Goal: Task Accomplishment & Management: Use online tool/utility

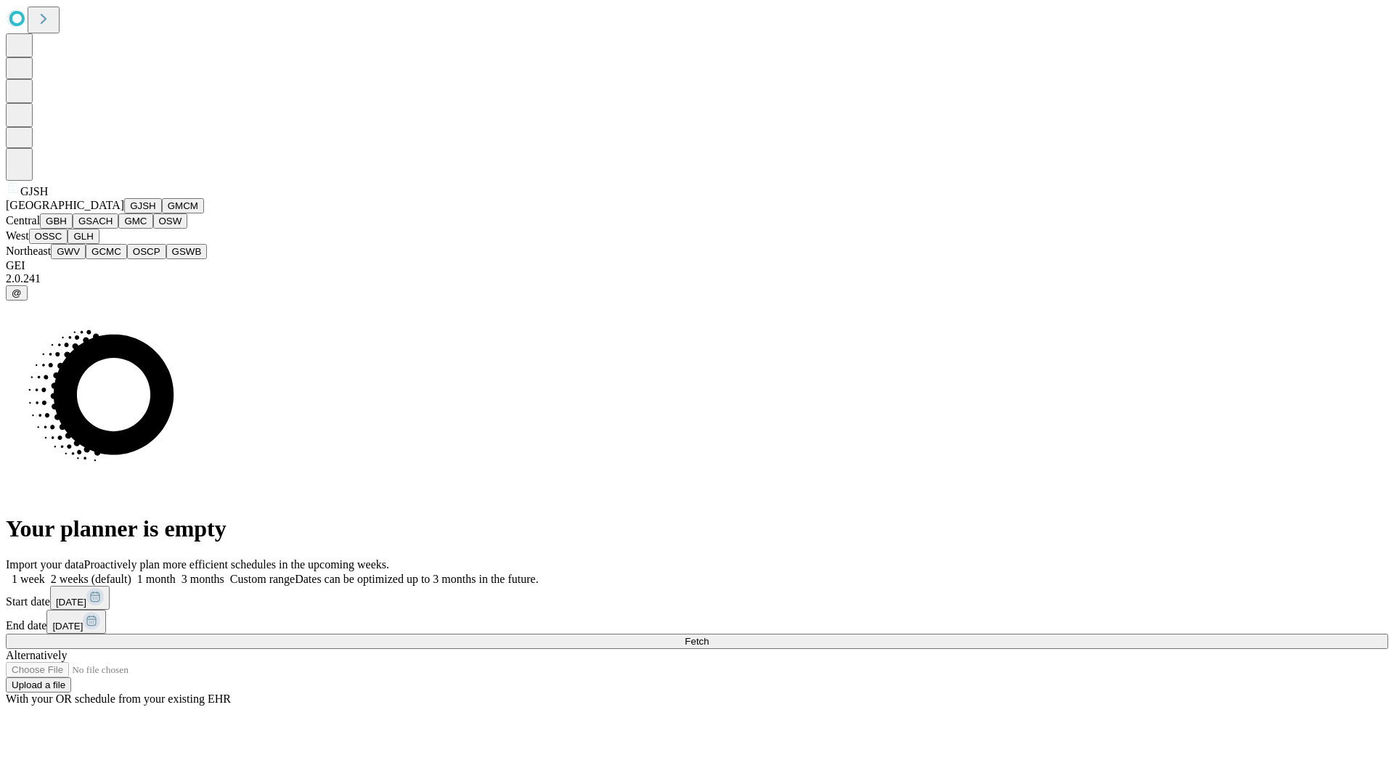
click at [124, 214] on button "GJSH" at bounding box center [143, 205] width 38 height 15
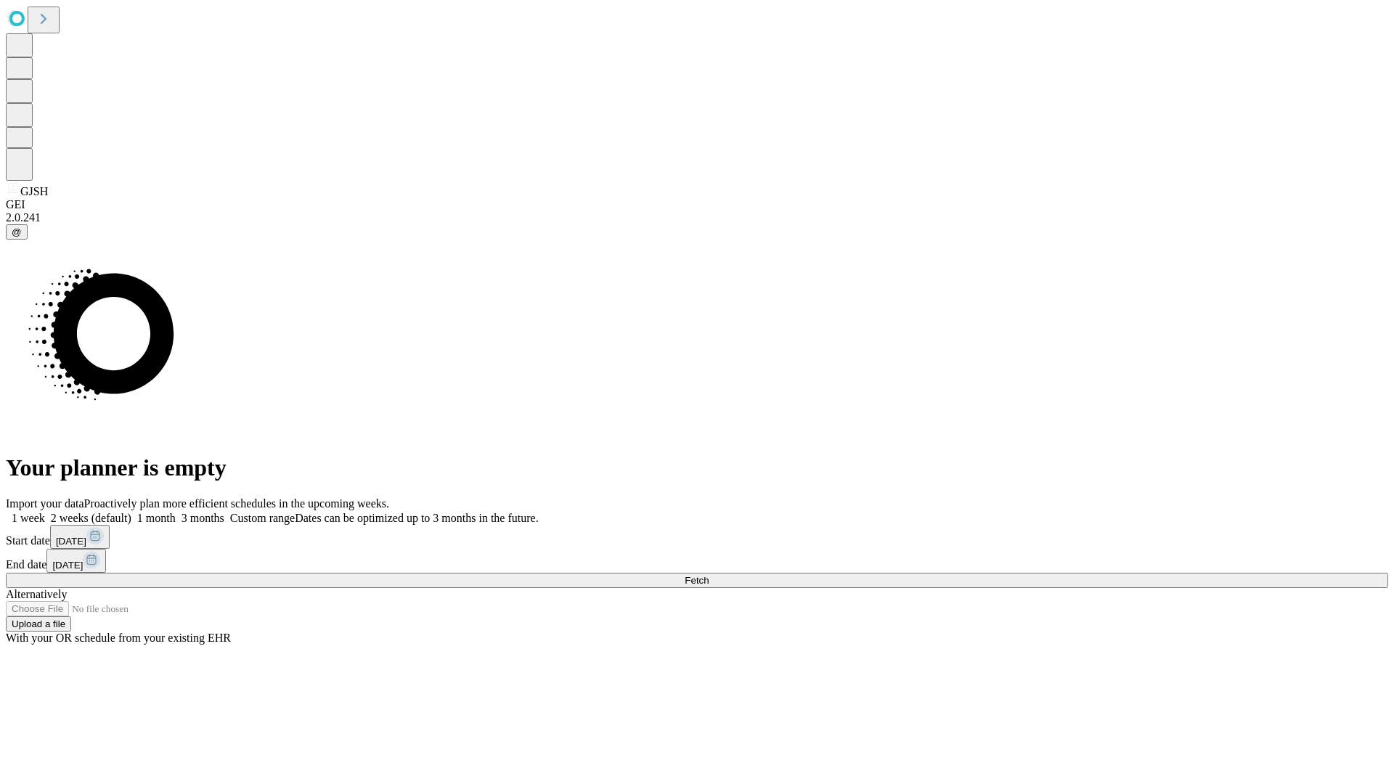
click at [131, 512] on label "2 weeks (default)" at bounding box center [88, 518] width 86 height 12
click at [709, 575] on span "Fetch" at bounding box center [697, 580] width 24 height 11
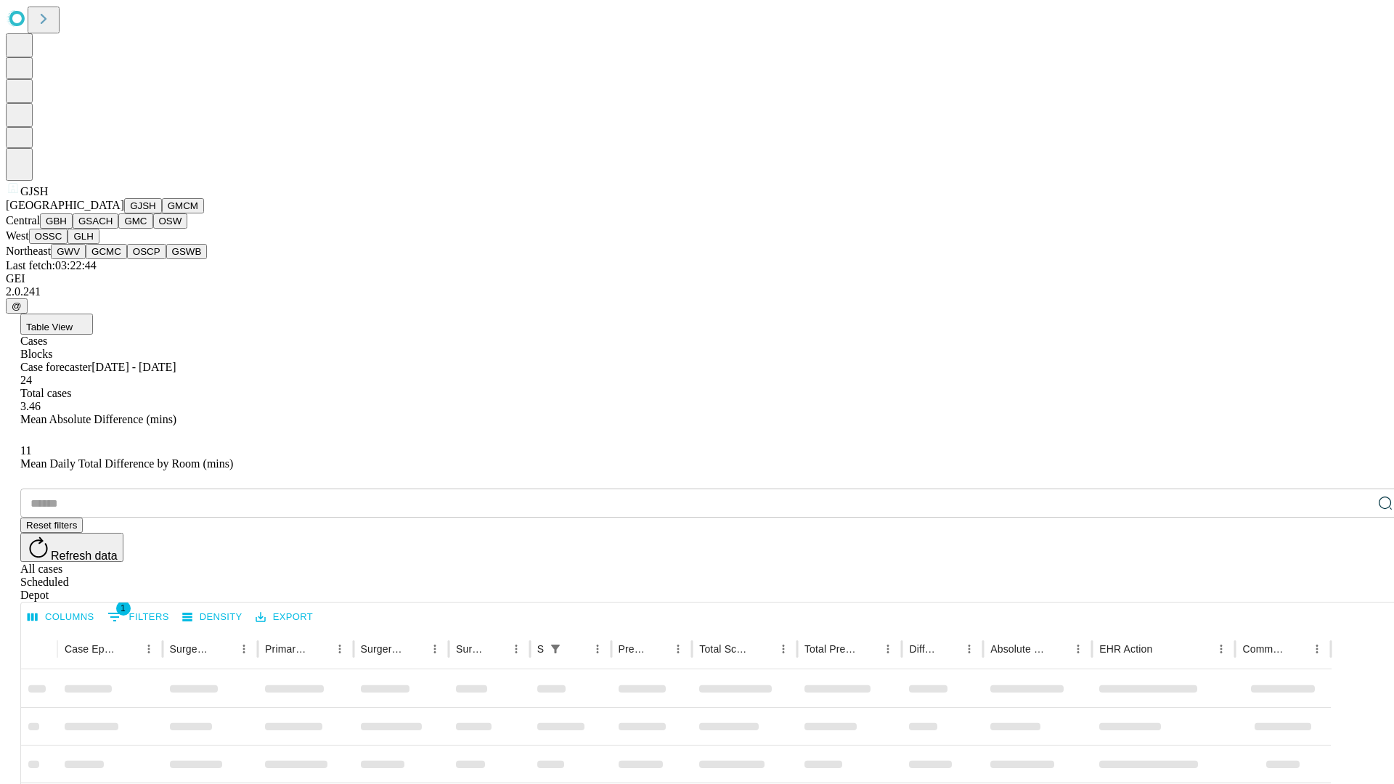
click at [162, 214] on button "GMCM" at bounding box center [183, 205] width 42 height 15
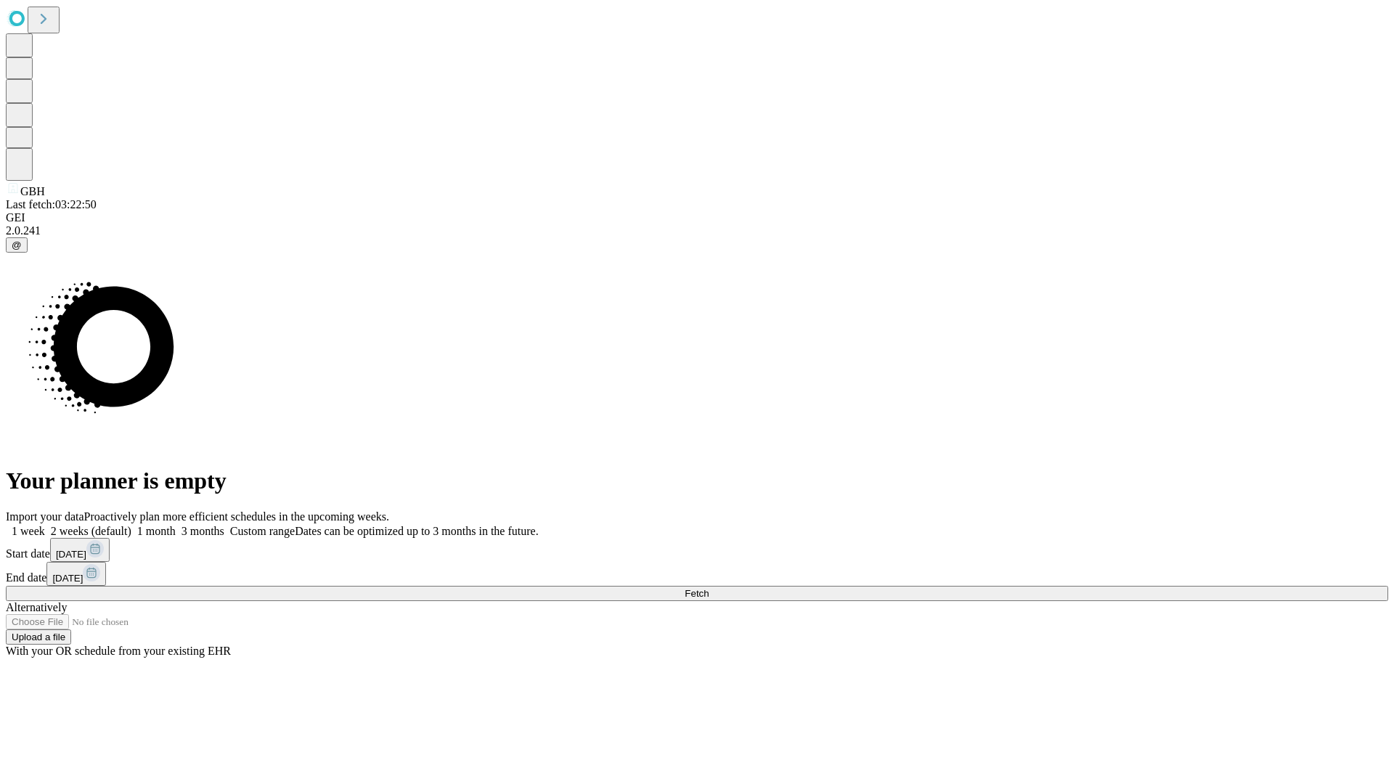
click at [709, 588] on span "Fetch" at bounding box center [697, 593] width 24 height 11
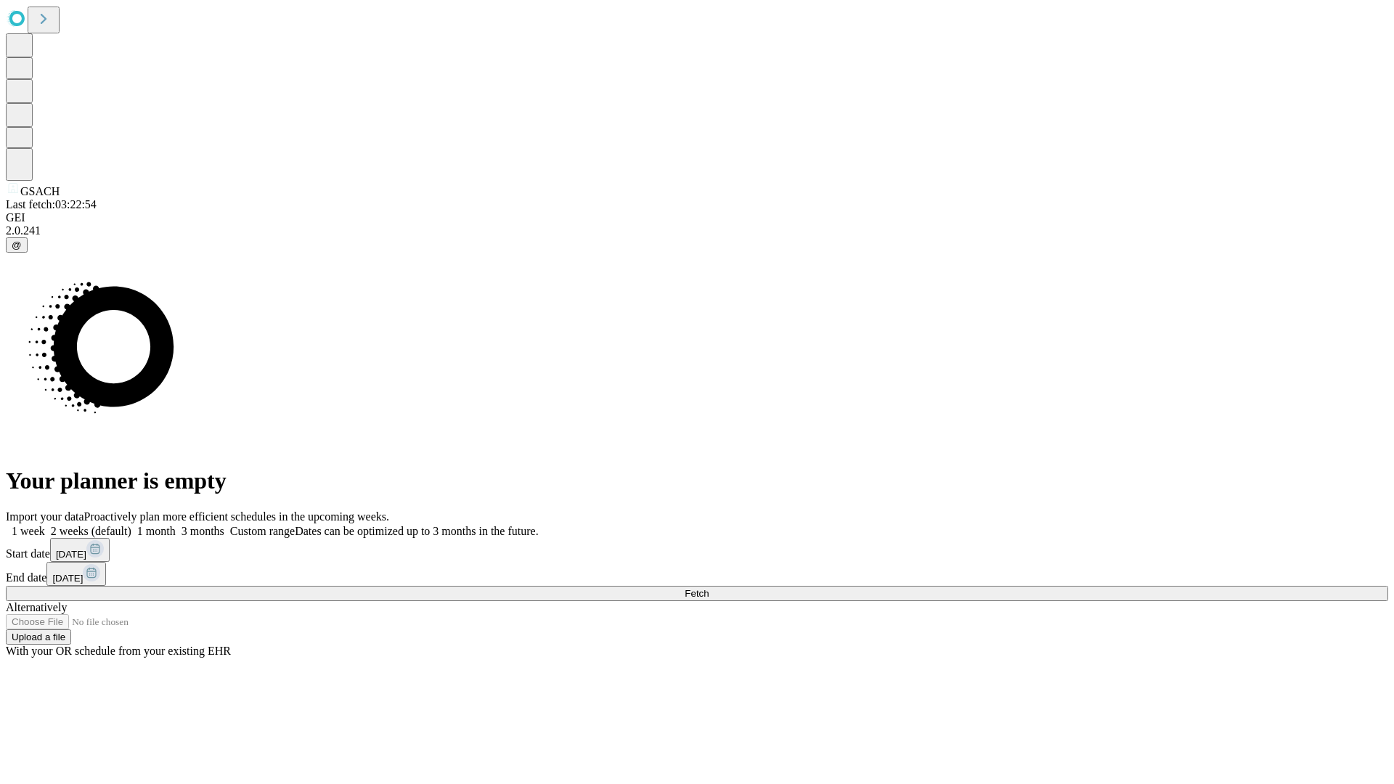
click at [131, 525] on label "2 weeks (default)" at bounding box center [88, 531] width 86 height 12
click at [709, 588] on span "Fetch" at bounding box center [697, 593] width 24 height 11
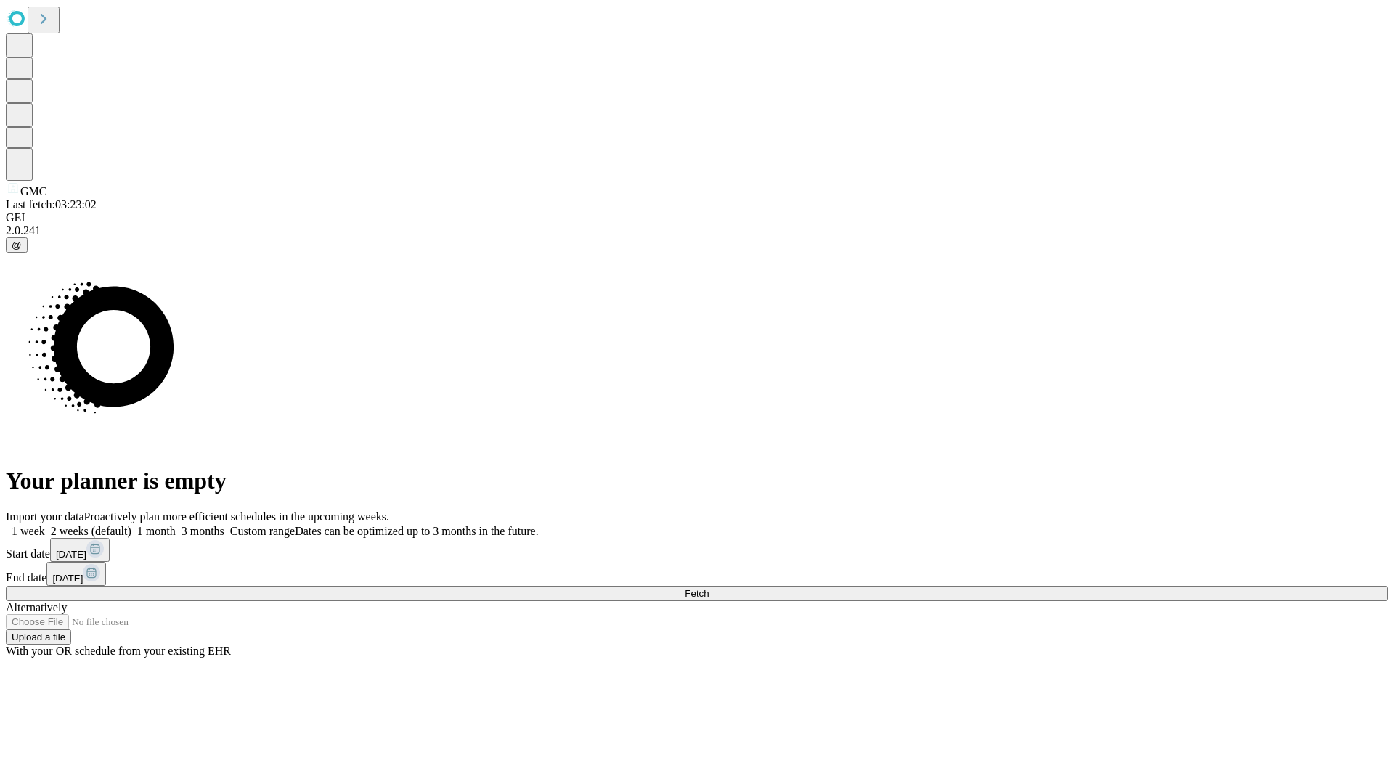
click at [131, 525] on label "2 weeks (default)" at bounding box center [88, 531] width 86 height 12
click at [709, 588] on span "Fetch" at bounding box center [697, 593] width 24 height 11
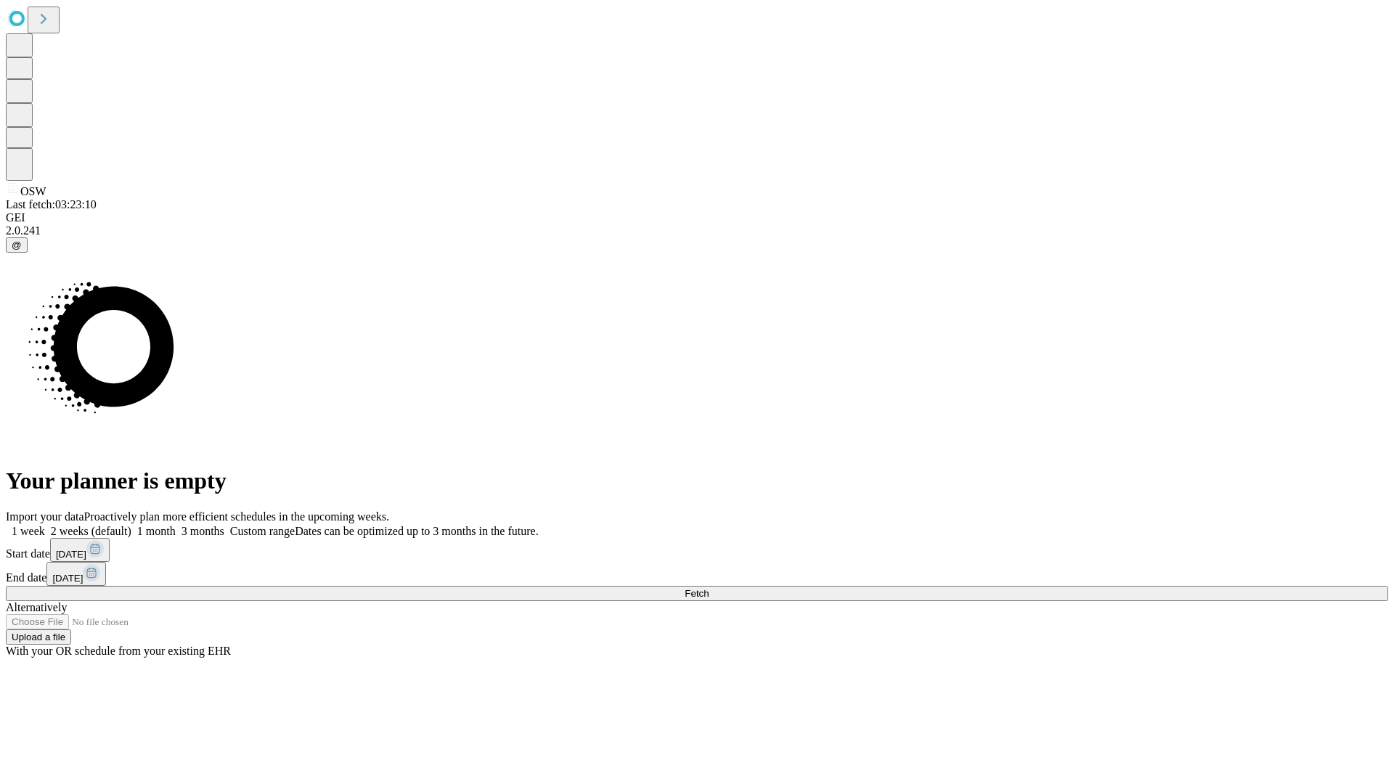
click at [131, 525] on label "2 weeks (default)" at bounding box center [88, 531] width 86 height 12
click at [709, 588] on span "Fetch" at bounding box center [697, 593] width 24 height 11
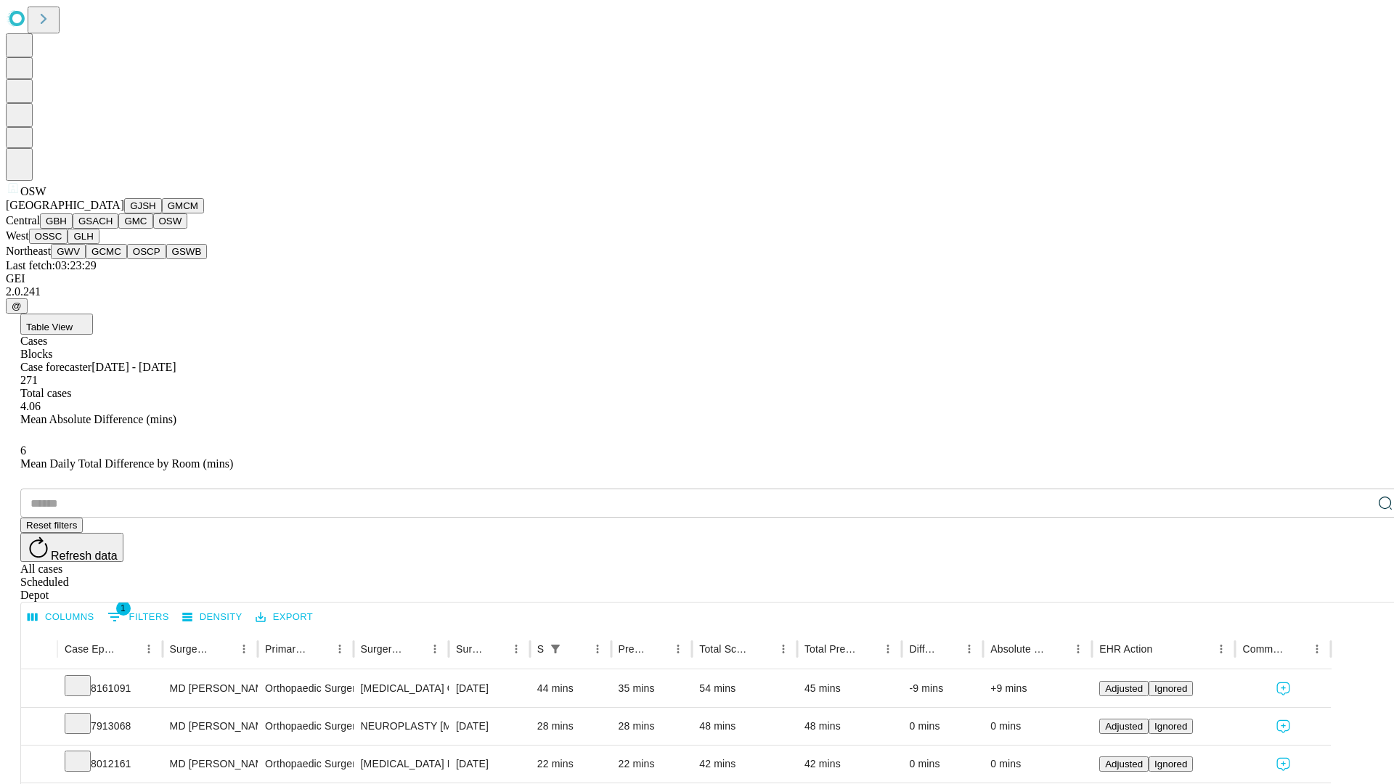
click at [68, 244] on button "OSSC" at bounding box center [48, 236] width 39 height 15
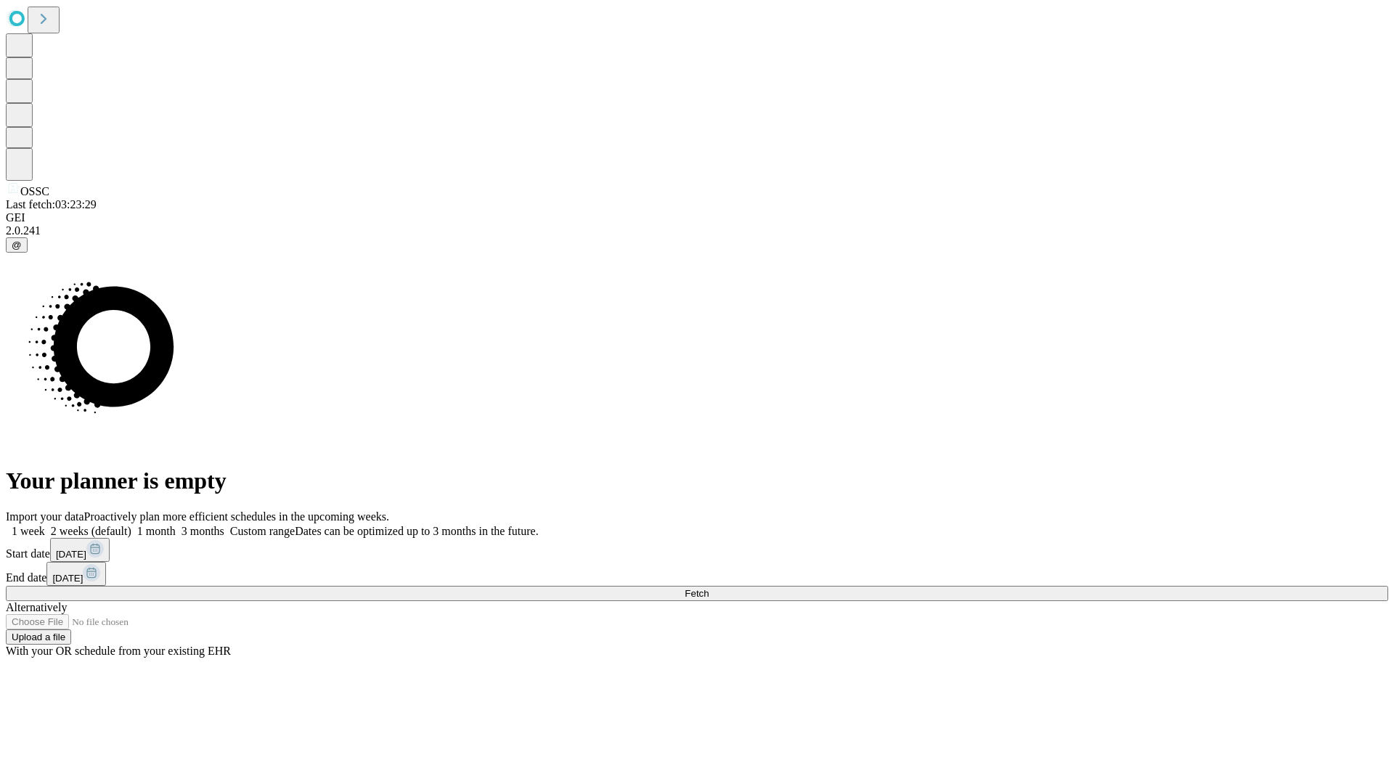
click at [131, 525] on label "2 weeks (default)" at bounding box center [88, 531] width 86 height 12
click at [709, 588] on span "Fetch" at bounding box center [697, 593] width 24 height 11
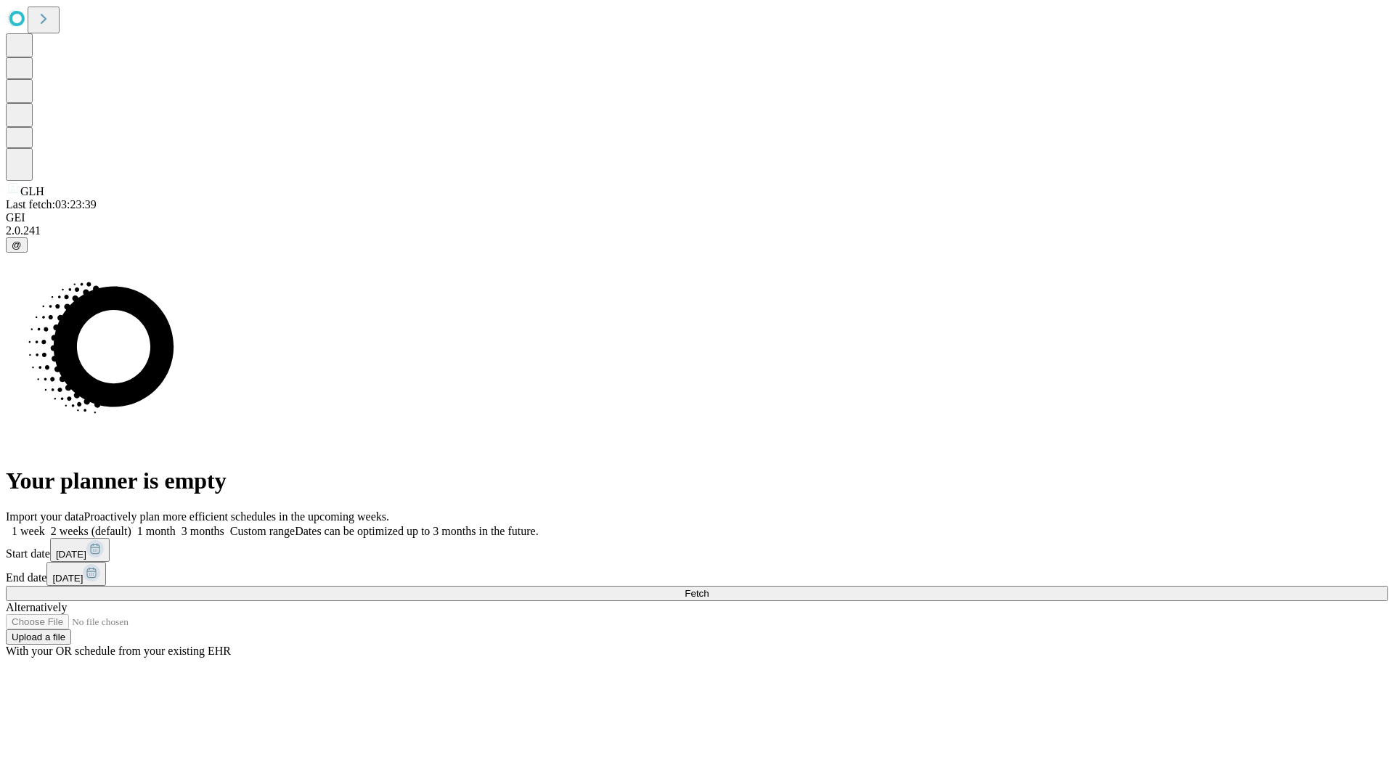
click at [131, 525] on label "2 weeks (default)" at bounding box center [88, 531] width 86 height 12
click at [709, 588] on span "Fetch" at bounding box center [697, 593] width 24 height 11
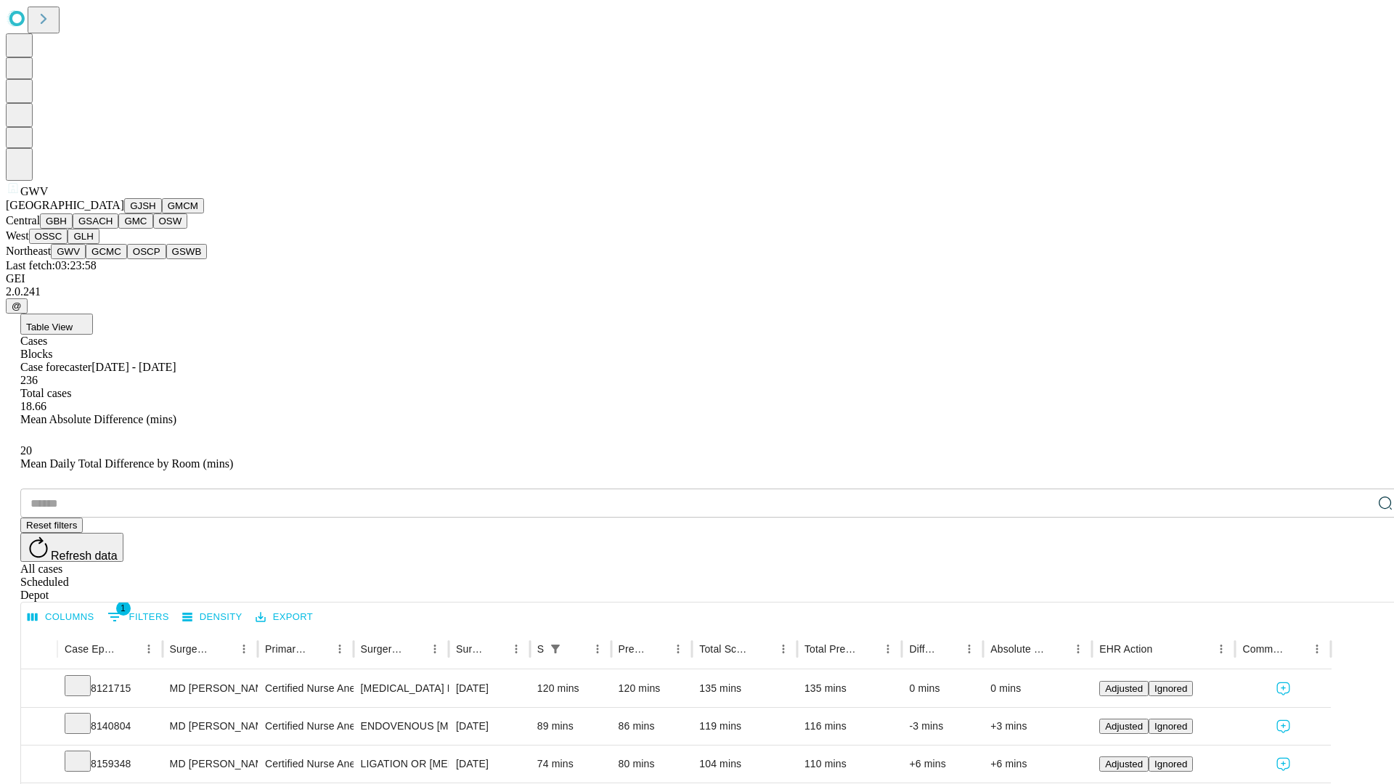
click at [113, 259] on button "GCMC" at bounding box center [106, 251] width 41 height 15
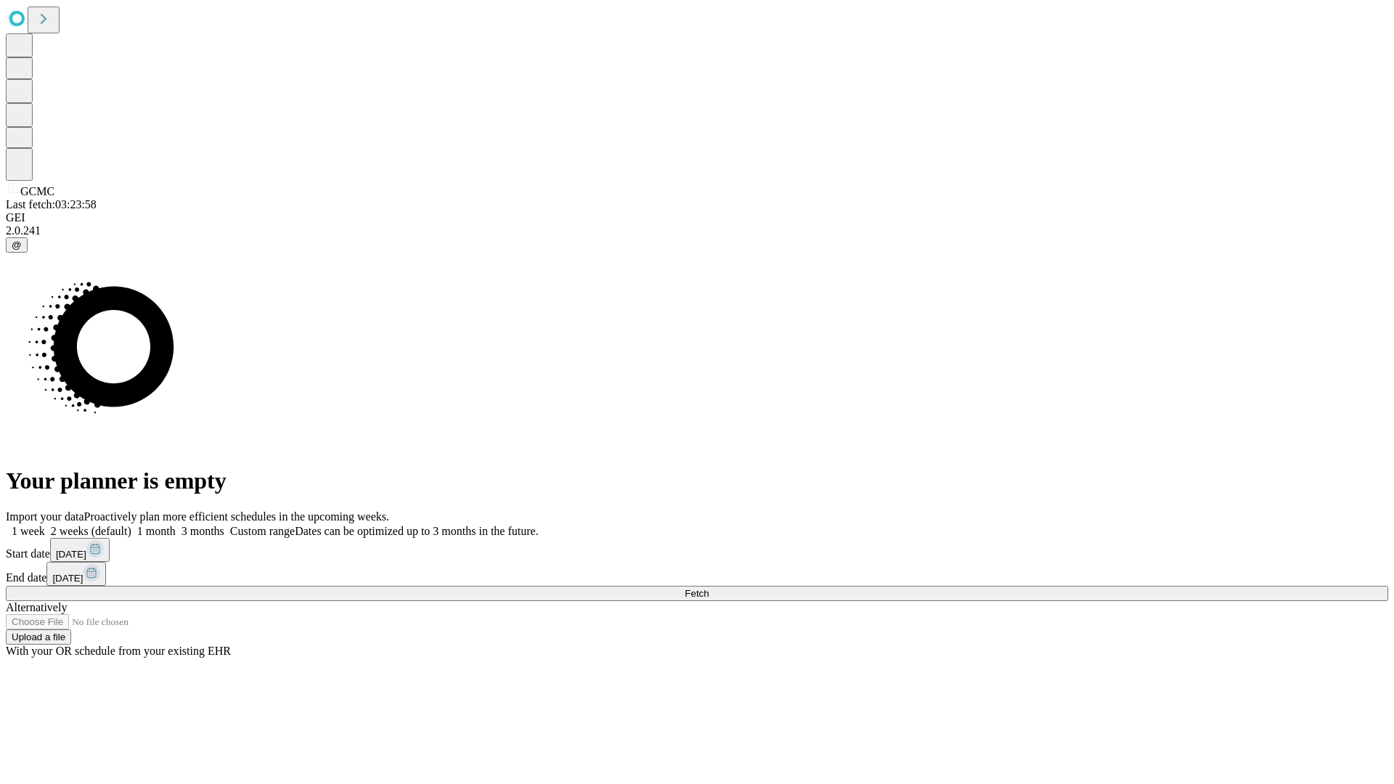
click at [131, 525] on label "2 weeks (default)" at bounding box center [88, 531] width 86 height 12
click at [709, 588] on span "Fetch" at bounding box center [697, 593] width 24 height 11
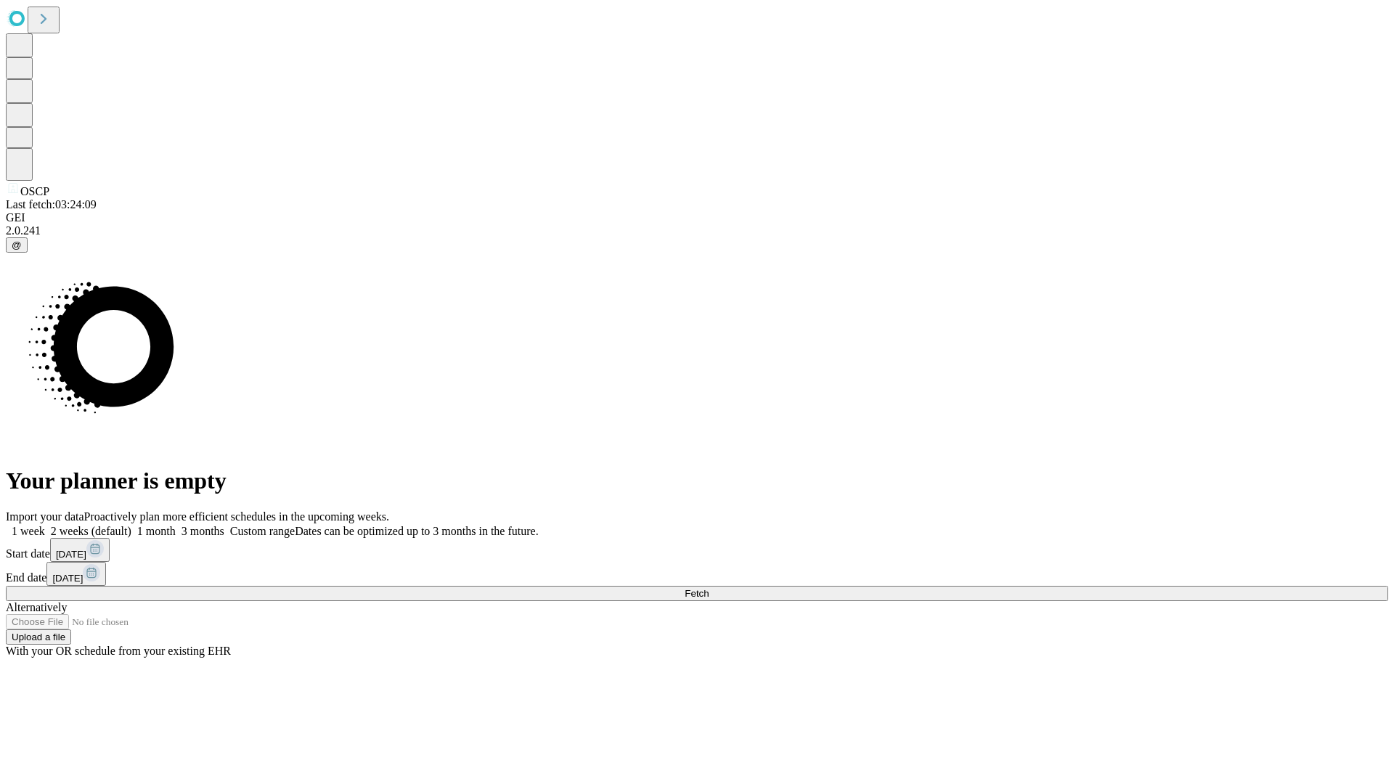
click at [709, 588] on span "Fetch" at bounding box center [697, 593] width 24 height 11
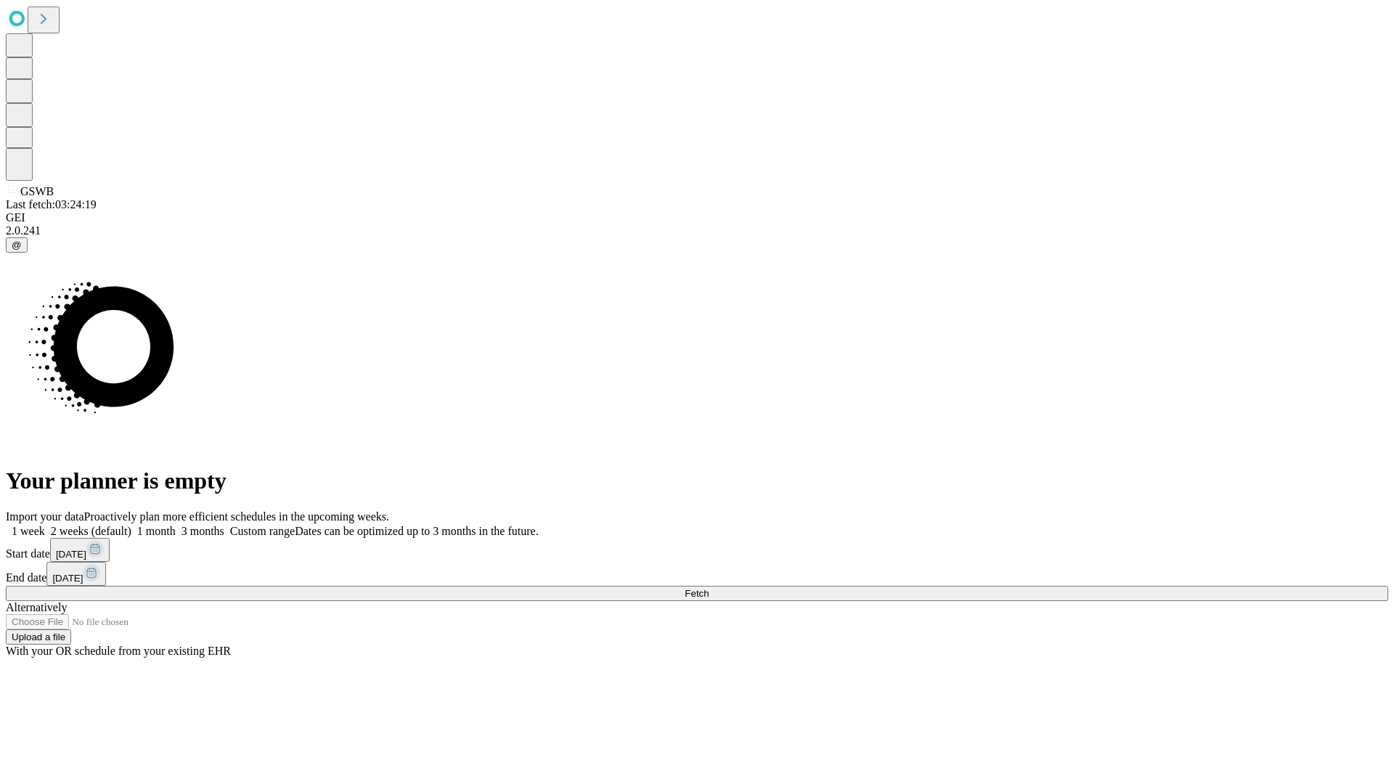
click at [131, 525] on label "2 weeks (default)" at bounding box center [88, 531] width 86 height 12
click at [709, 588] on span "Fetch" at bounding box center [697, 593] width 24 height 11
